Goal: Find specific page/section: Find specific page/section

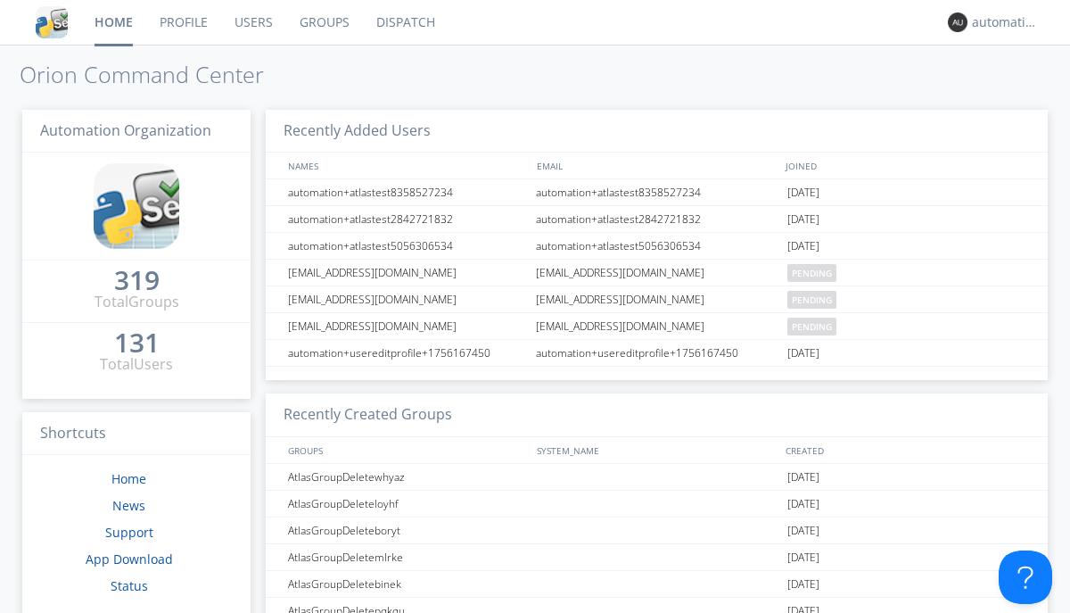
click at [404, 22] on link "Dispatch" at bounding box center [406, 22] width 86 height 45
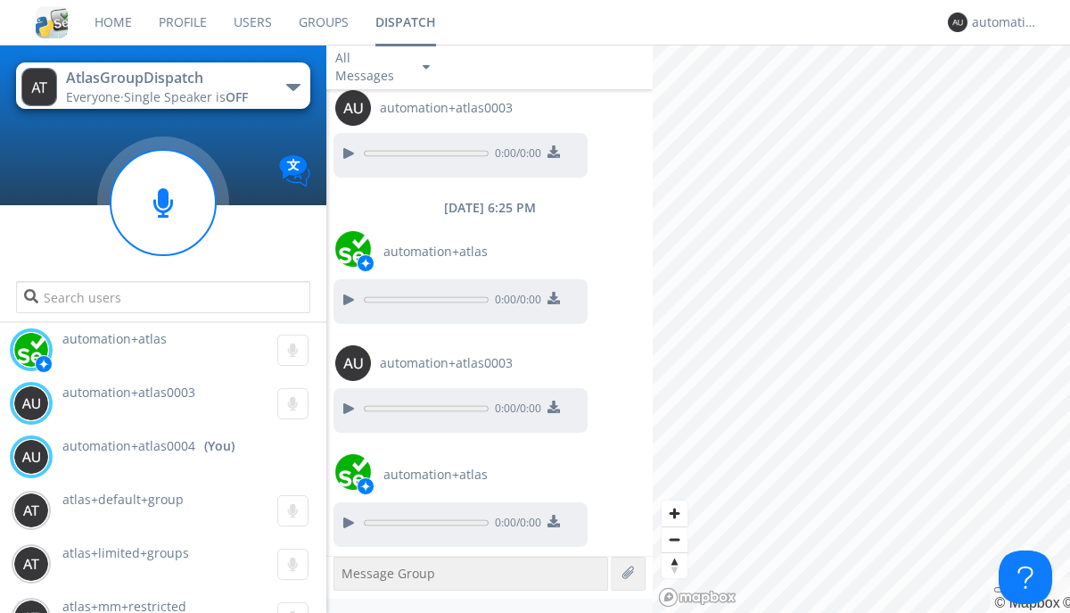
scroll to position [962, 0]
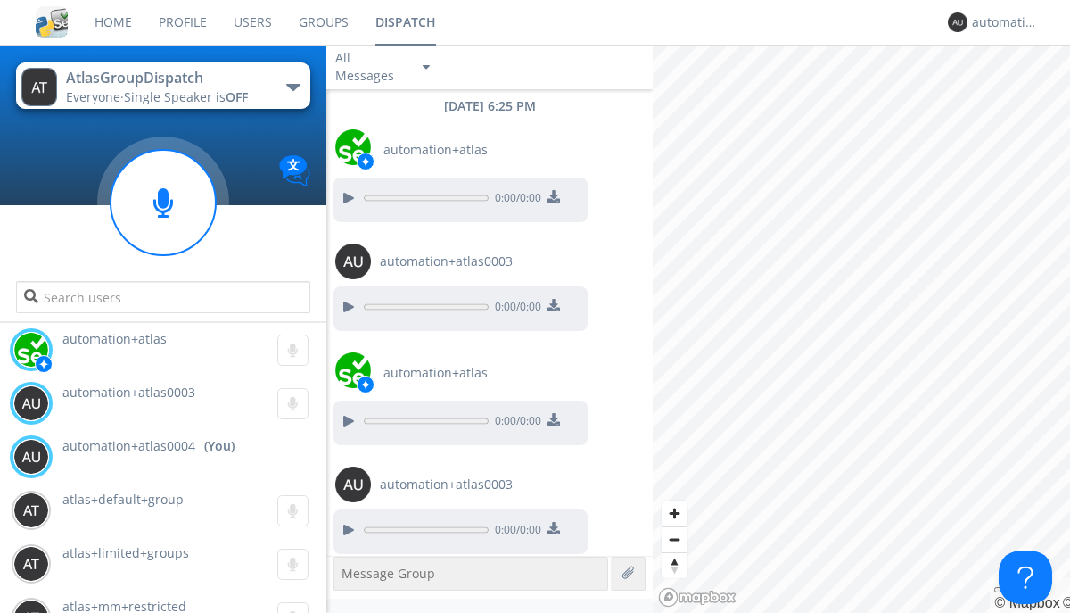
click at [293, 87] on div "button" at bounding box center [293, 87] width 14 height 7
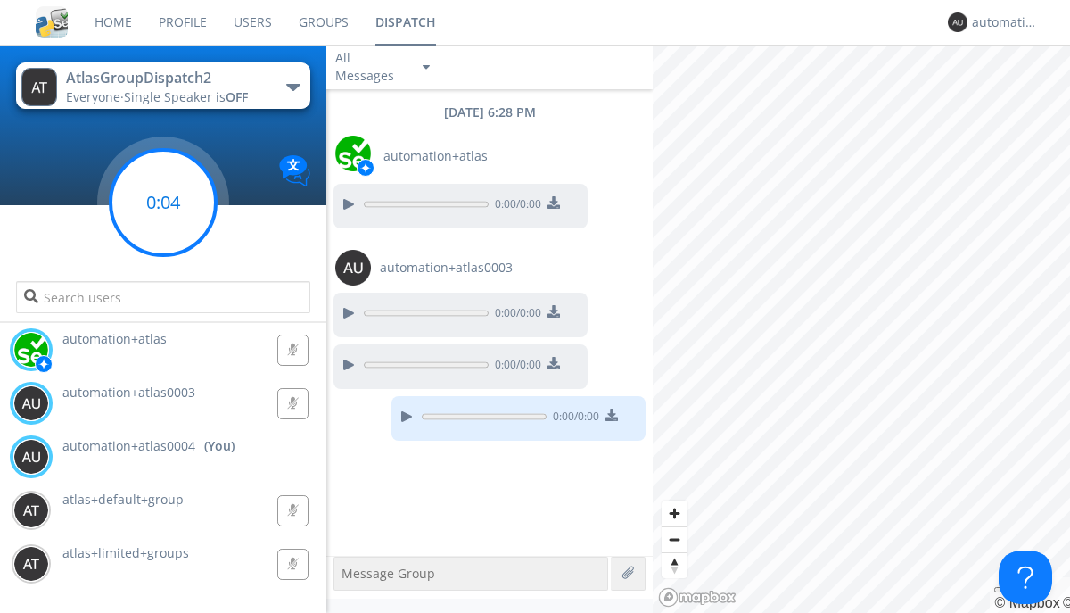
click at [163, 202] on g at bounding box center [163, 202] width 105 height 105
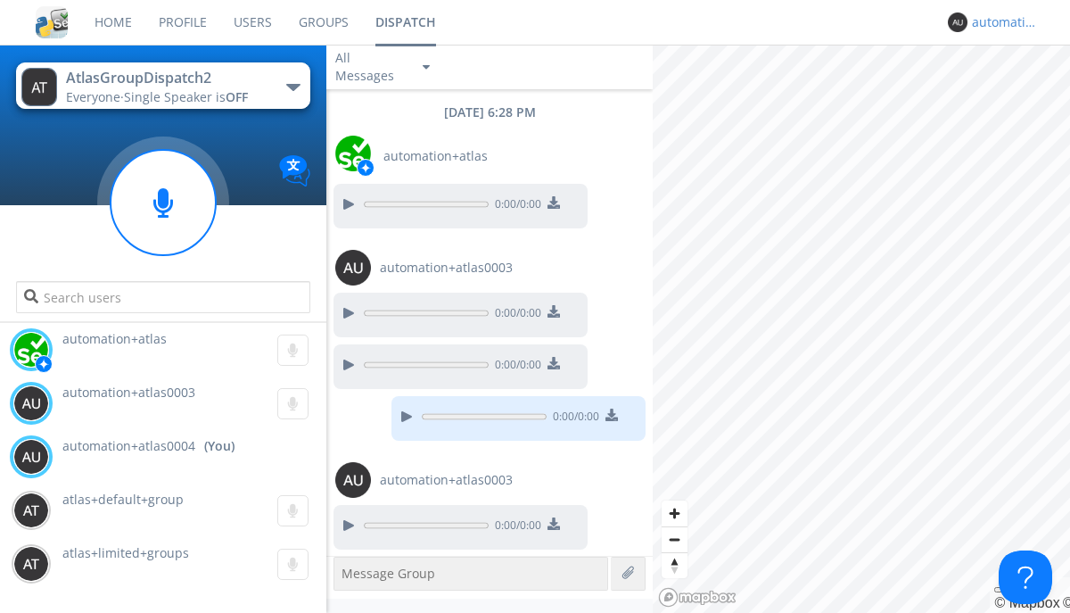
click at [1001, 22] on div "automation+atlas0004" at bounding box center [1005, 22] width 67 height 18
